Goal: Transaction & Acquisition: Download file/media

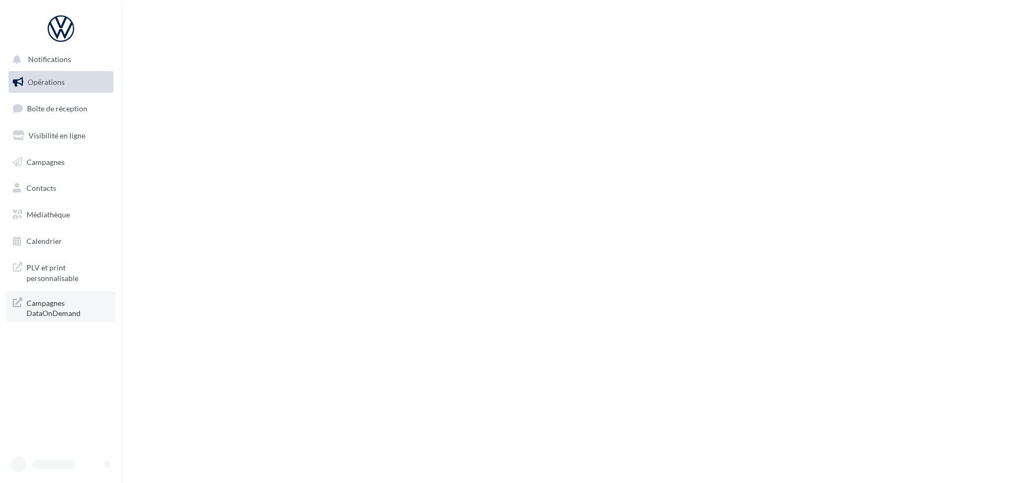
click at [48, 313] on span "Campagnes DataOnDemand" at bounding box center [67, 307] width 83 height 23
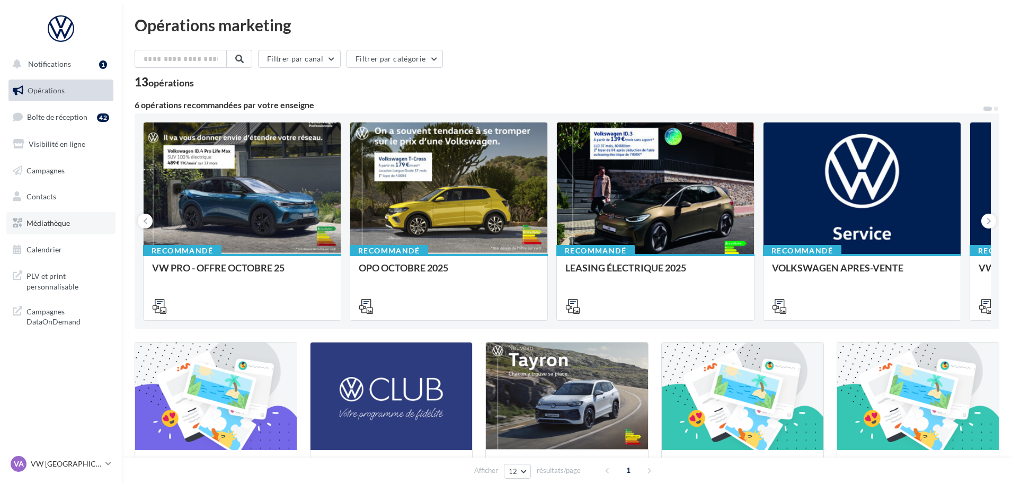
click at [44, 226] on span "Médiathèque" at bounding box center [47, 222] width 43 height 9
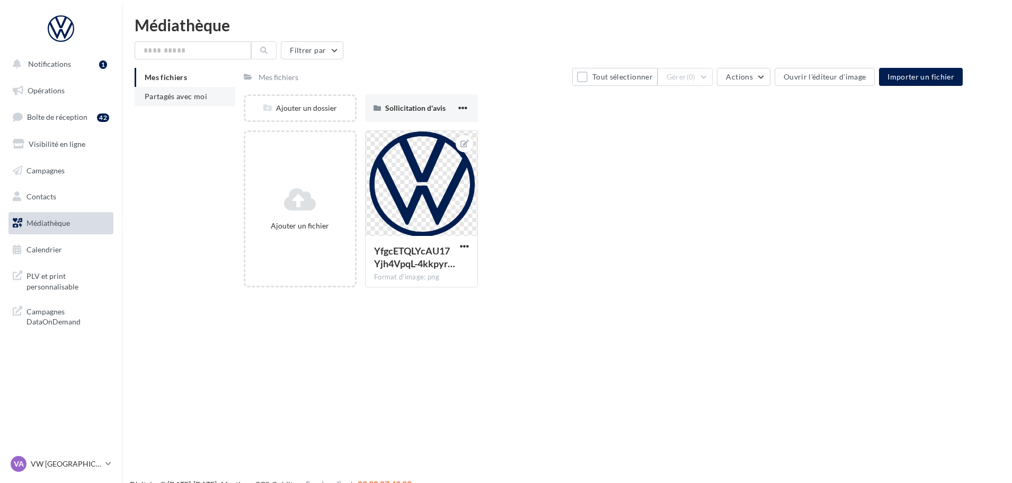
click at [157, 99] on span "Partagés avec moi" at bounding box center [176, 96] width 63 height 9
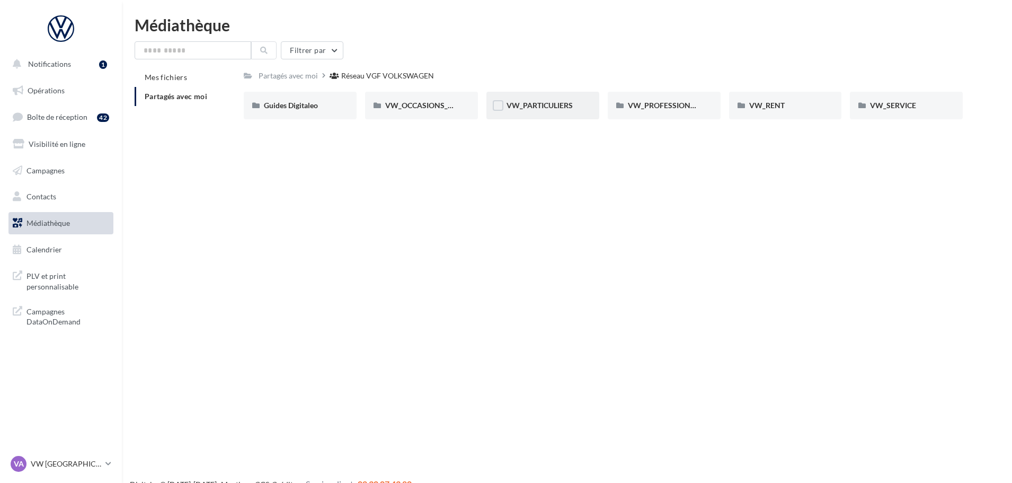
click at [540, 110] on div "VW_PARTICULIERS" at bounding box center [542, 105] width 73 height 11
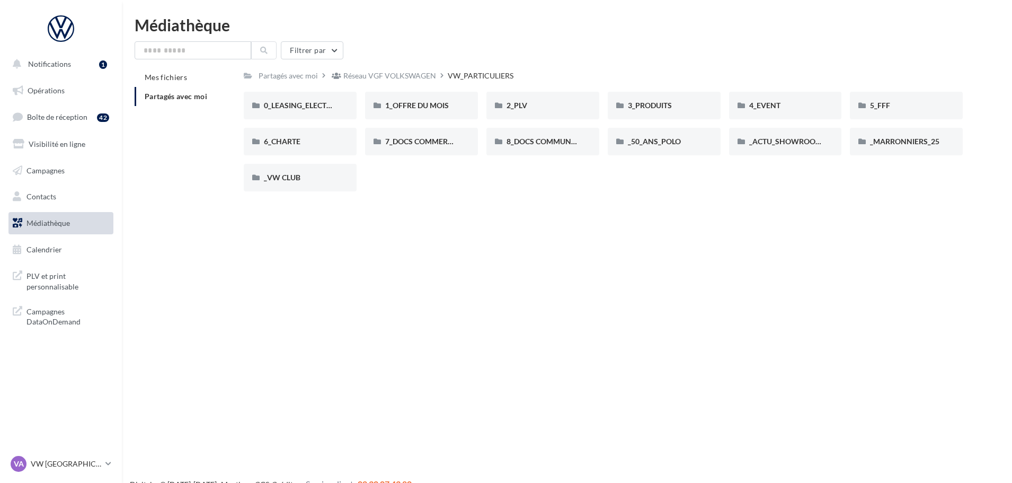
click at [484, 245] on div "Notifications 1 Opérations Boîte de réception 42 Visibilité en ligne Campagnes …" at bounding box center [506, 258] width 1012 height 483
click at [648, 103] on span "3_PRODUITS" at bounding box center [650, 105] width 44 height 9
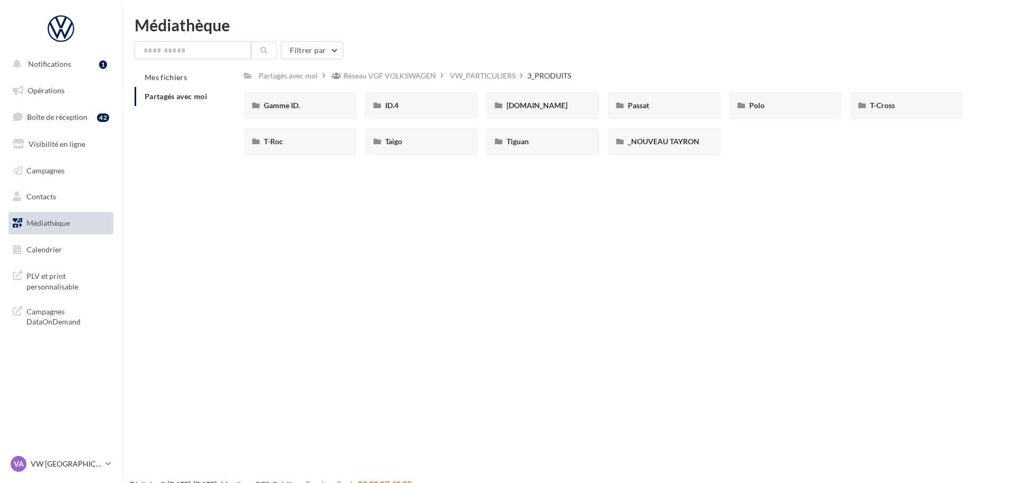
click at [696, 280] on div "Notifications 1 Opérations Boîte de réception 42 Visibilité en ligne Campagnes …" at bounding box center [506, 258] width 1012 height 483
click at [772, 101] on div "Polo" at bounding box center [785, 105] width 73 height 11
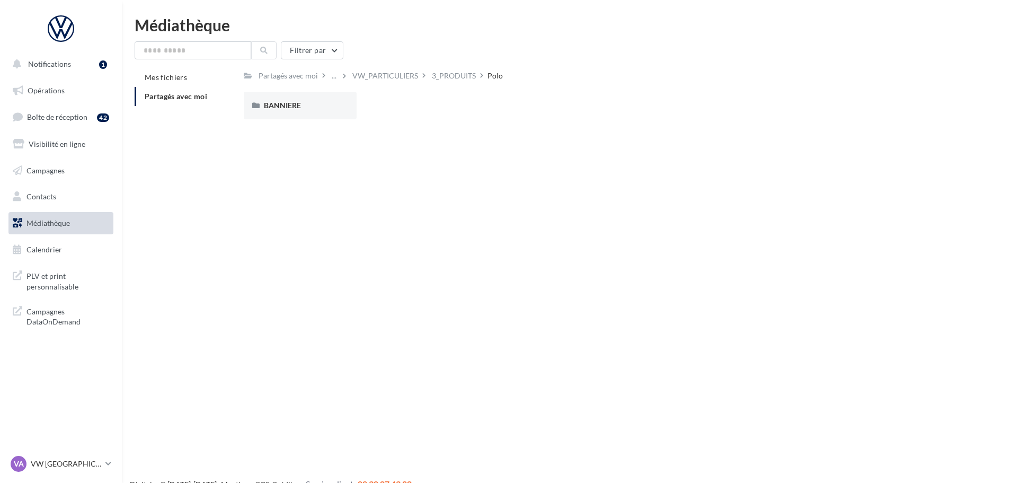
click at [436, 286] on div "Notifications 1 Opérations Boîte de réception 42 Visibilité en ligne Campagnes …" at bounding box center [506, 258] width 1012 height 483
click at [312, 123] on div "BANNIERE BANNIERE" at bounding box center [607, 110] width 727 height 36
click at [314, 112] on div "BANNIERE" at bounding box center [300, 106] width 113 height 28
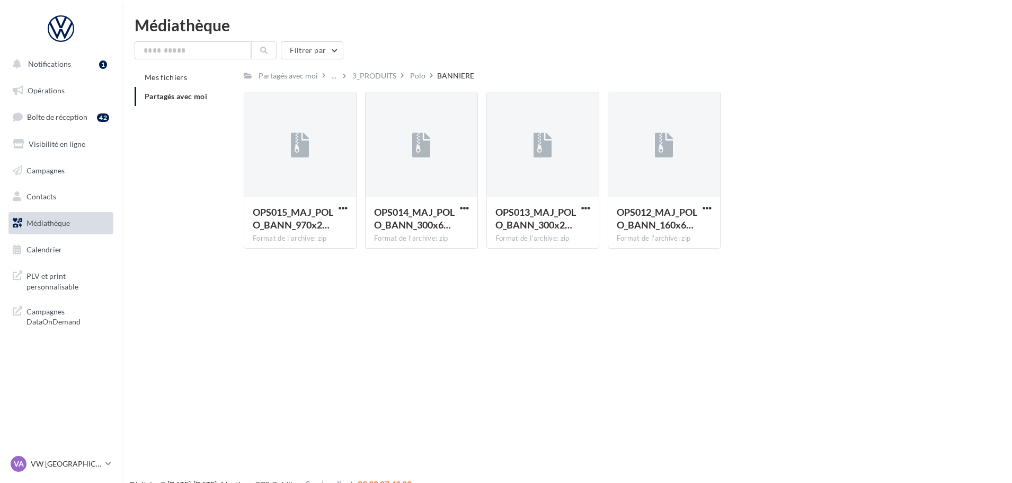
click at [602, 314] on div "Notifications 1 Opérations Boîte de réception 42 Visibilité en ligne Campagnes …" at bounding box center [506, 258] width 1012 height 483
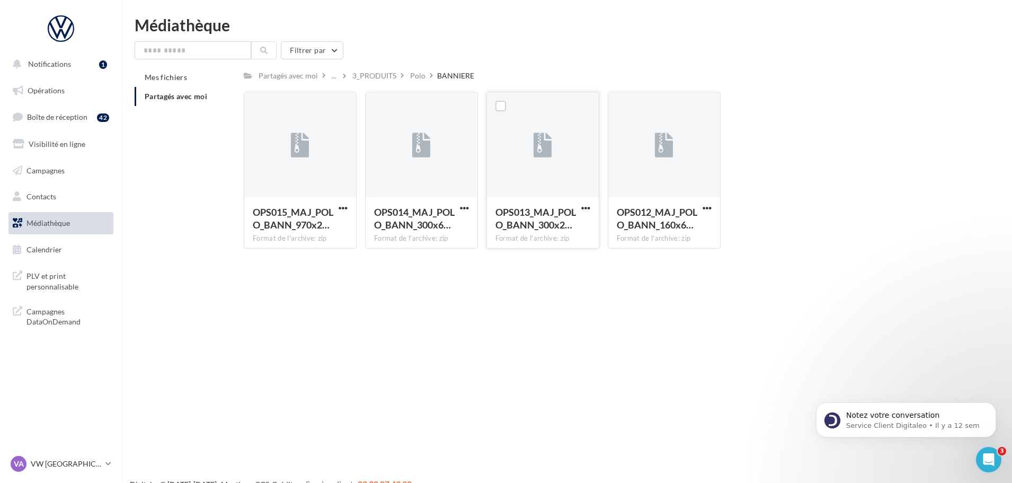
click at [591, 207] on button "button" at bounding box center [585, 208] width 13 height 11
click at [526, 226] on button "Télécharger" at bounding box center [539, 229] width 106 height 28
click at [594, 367] on div "Notifications 1 Opérations Boîte de réception 42 Visibilité en ligne Campagnes …" at bounding box center [506, 258] width 1012 height 483
click at [469, 313] on div "Notifications 1 Opérations Boîte de réception 42 Visibilité en ligne Campagnes …" at bounding box center [506, 258] width 1012 height 483
drag, startPoint x: 817, startPoint y: 316, endPoint x: 788, endPoint y: 15, distance: 302.8
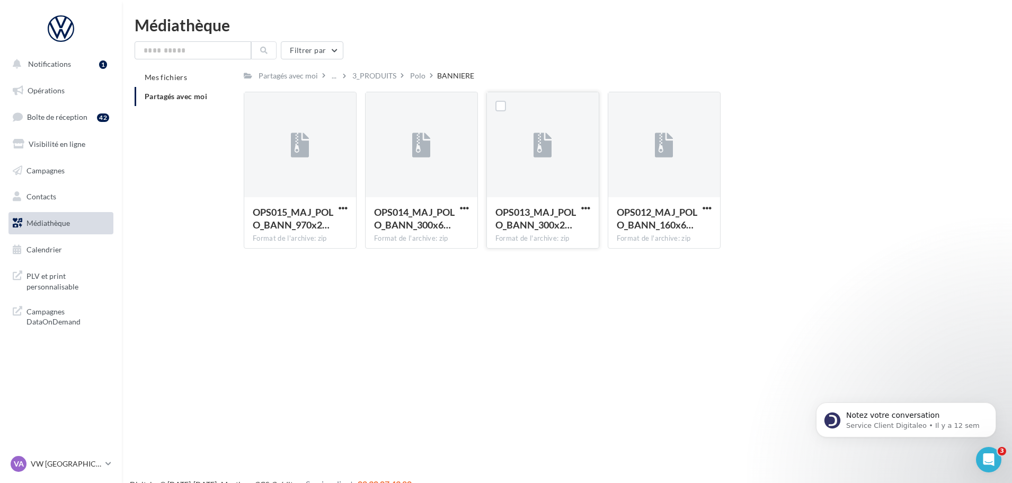
click at [817, 316] on div "Notifications 1 Opérations Boîte de réception 42 Visibilité en ligne Campagnes …" at bounding box center [506, 258] width 1012 height 483
